Goal: Task Accomplishment & Management: Manage account settings

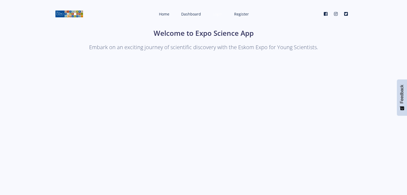
click at [221, 12] on span "Login" at bounding box center [218, 14] width 10 height 5
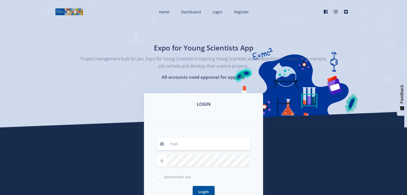
type input "mabailuvhani@gmail.com"
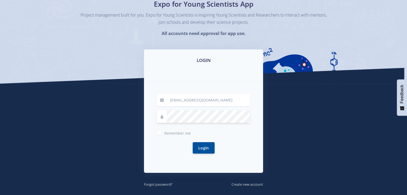
scroll to position [44, 0]
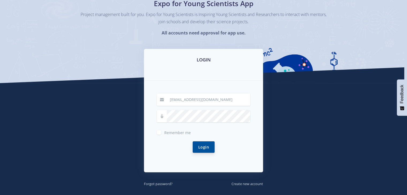
click at [210, 143] on button "Login" at bounding box center [204, 148] width 22 height 12
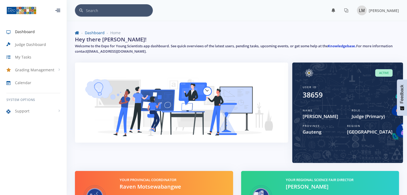
click at [350, 46] on link "Knowledgebase." at bounding box center [342, 46] width 28 height 5
click at [30, 43] on span "Judge Dashboard" at bounding box center [30, 45] width 31 height 6
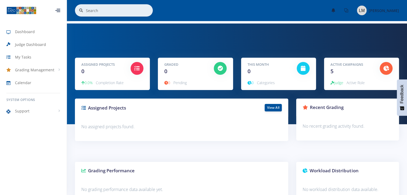
click at [367, 88] on div "Active Campaigns 5 Judge Active Role" at bounding box center [361, 74] width 75 height 32
click at [339, 81] on span "Judge" at bounding box center [337, 82] width 13 height 5
click at [352, 84] on span "Active Role" at bounding box center [356, 82] width 18 height 5
click at [387, 64] on div at bounding box center [386, 68] width 13 height 13
click at [296, 61] on div "This Month 0 0 Categories" at bounding box center [278, 74] width 75 height 32
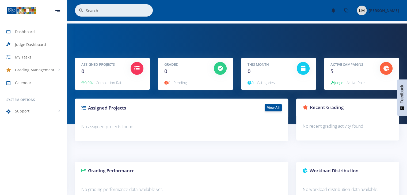
click at [238, 62] on div "This Month 0 0 Categories" at bounding box center [278, 74] width 83 height 32
click at [210, 68] on div at bounding box center [220, 68] width 21 height 13
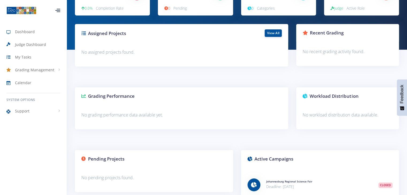
scroll to position [76, 0]
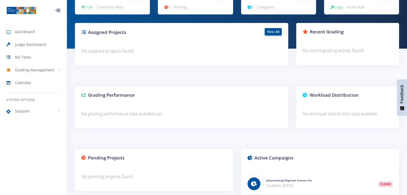
click at [275, 32] on link "View All" at bounding box center [273, 31] width 17 height 7
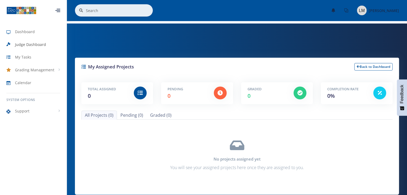
click at [27, 42] on span "Judge Dashboard" at bounding box center [30, 45] width 31 height 6
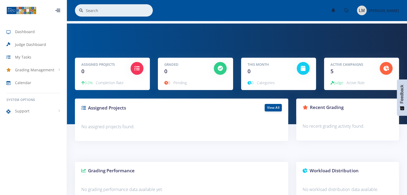
scroll to position [4, 4]
click at [32, 30] on span "Dashboard" at bounding box center [25, 32] width 20 height 6
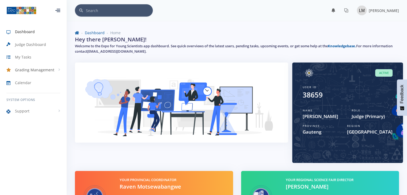
click at [62, 68] on link "Grading Management" at bounding box center [33, 70] width 67 height 12
click at [42, 84] on link "Judge Activities" at bounding box center [33, 81] width 67 height 10
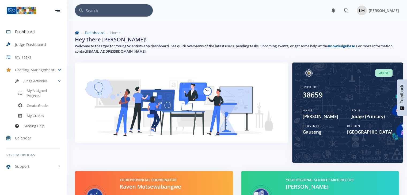
click at [41, 124] on span "Grading Help" at bounding box center [34, 126] width 21 height 5
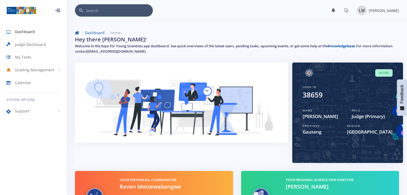
scroll to position [4, 4]
click at [390, 10] on span "Luvhani Mabai" at bounding box center [384, 10] width 30 height 5
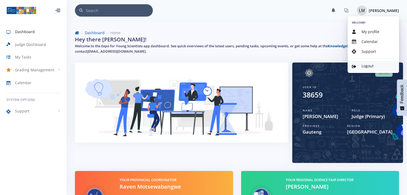
click at [365, 63] on link "Logout" at bounding box center [373, 66] width 51 height 10
